Goal: Use online tool/utility: Utilize a website feature to perform a specific function

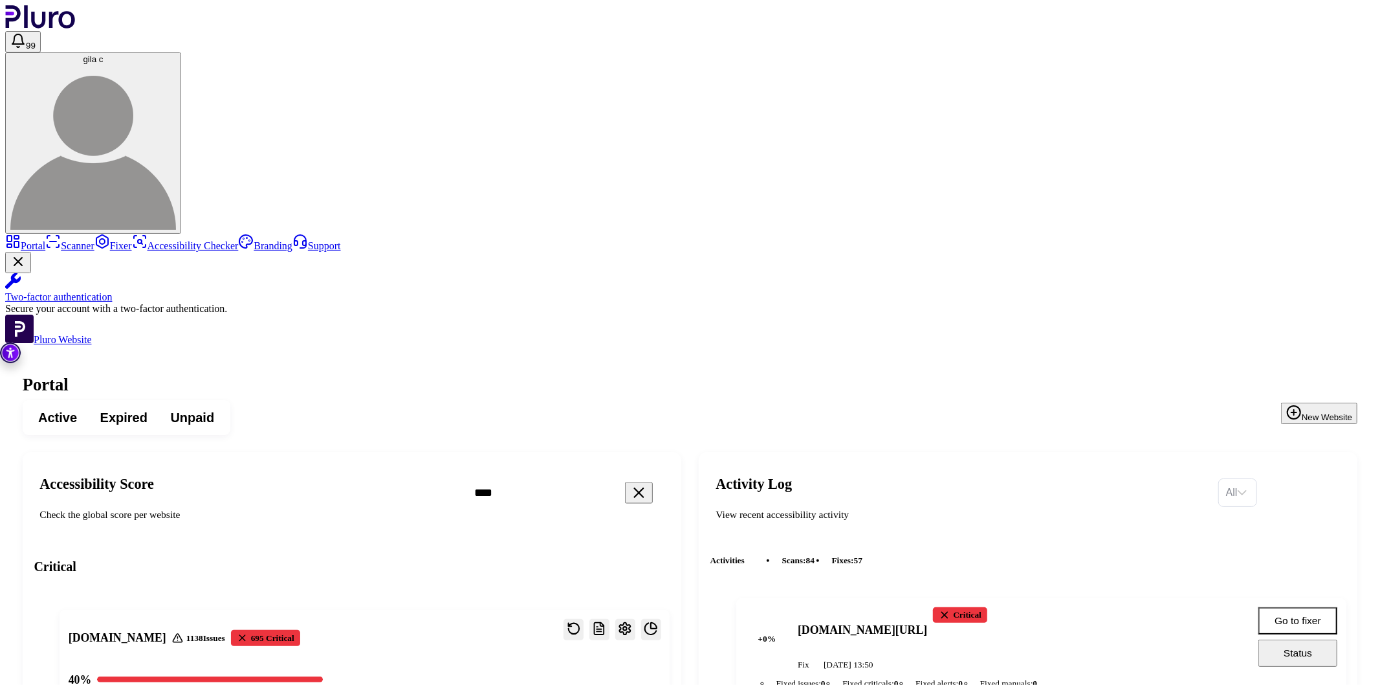
click at [71, 240] on link "Scanner" at bounding box center [69, 245] width 49 height 11
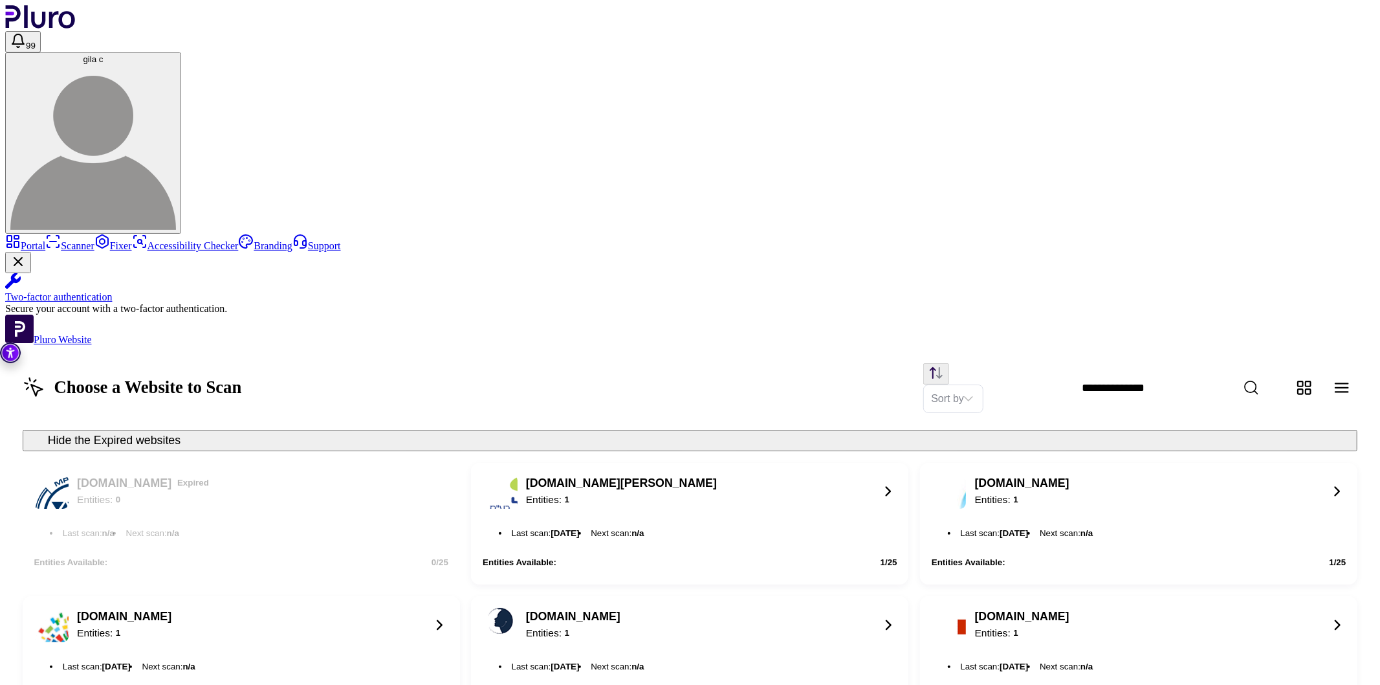
scroll to position [1147, 0]
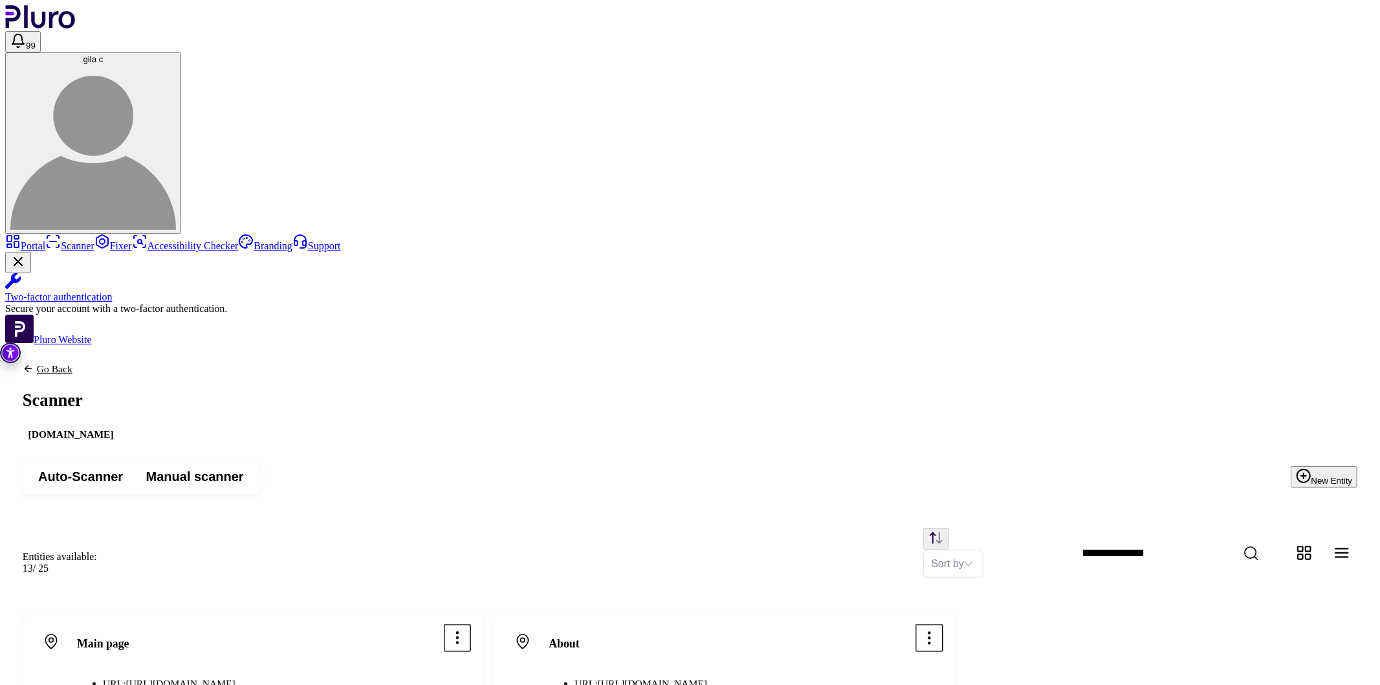
drag, startPoint x: 835, startPoint y: 172, endPoint x: 836, endPoint y: 181, distance: 9.2
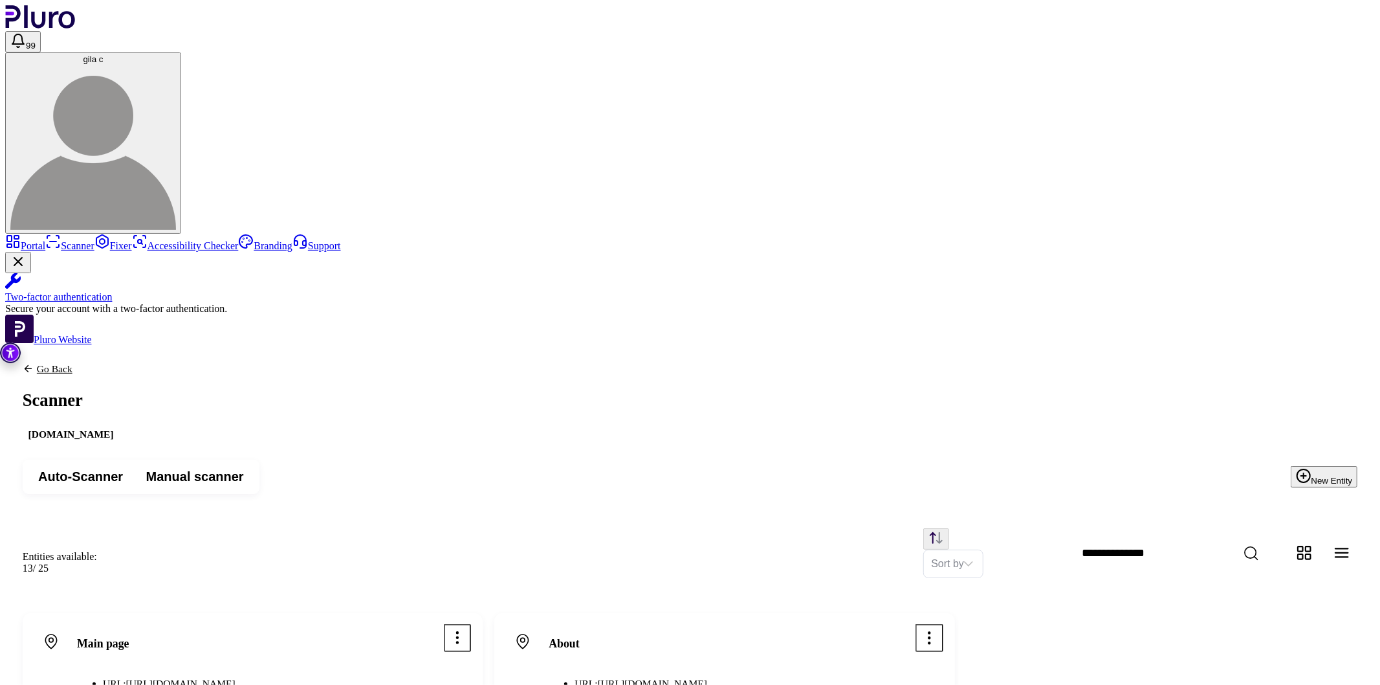
click at [89, 240] on link "Scanner" at bounding box center [69, 245] width 49 height 11
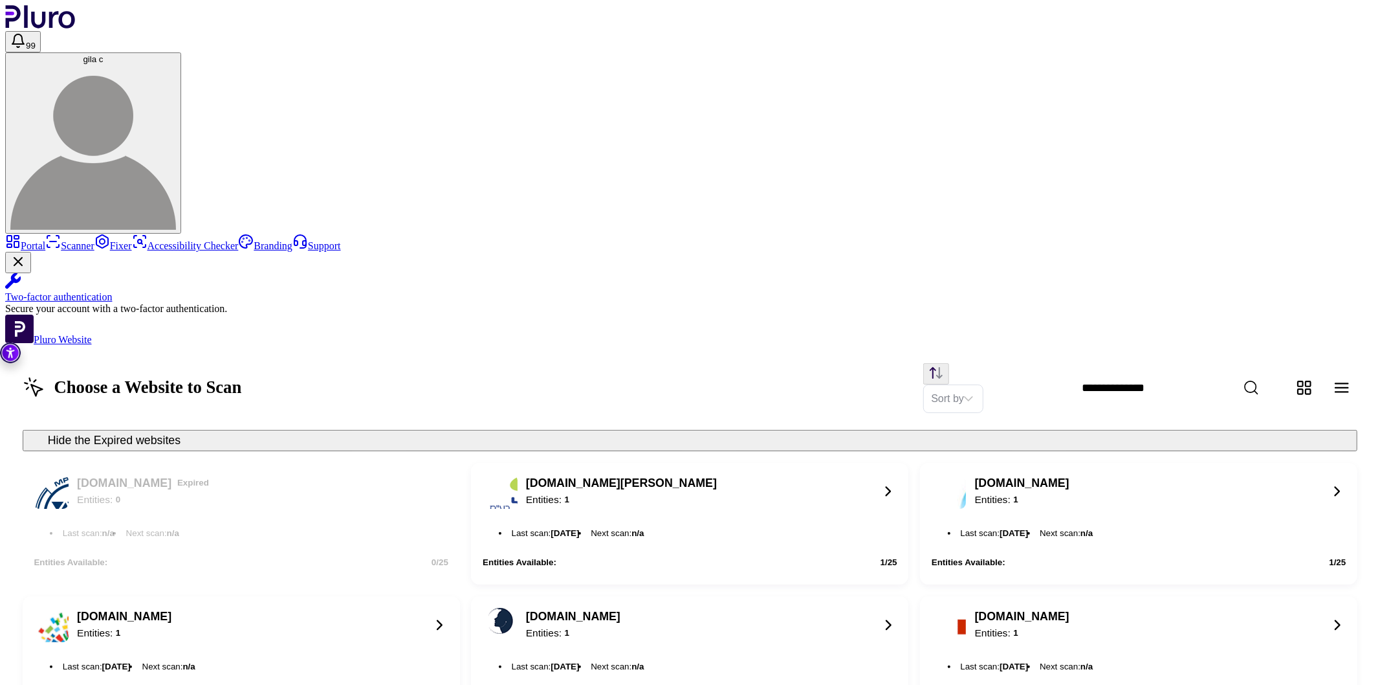
scroll to position [940, 0]
